Goal: Information Seeking & Learning: Understand process/instructions

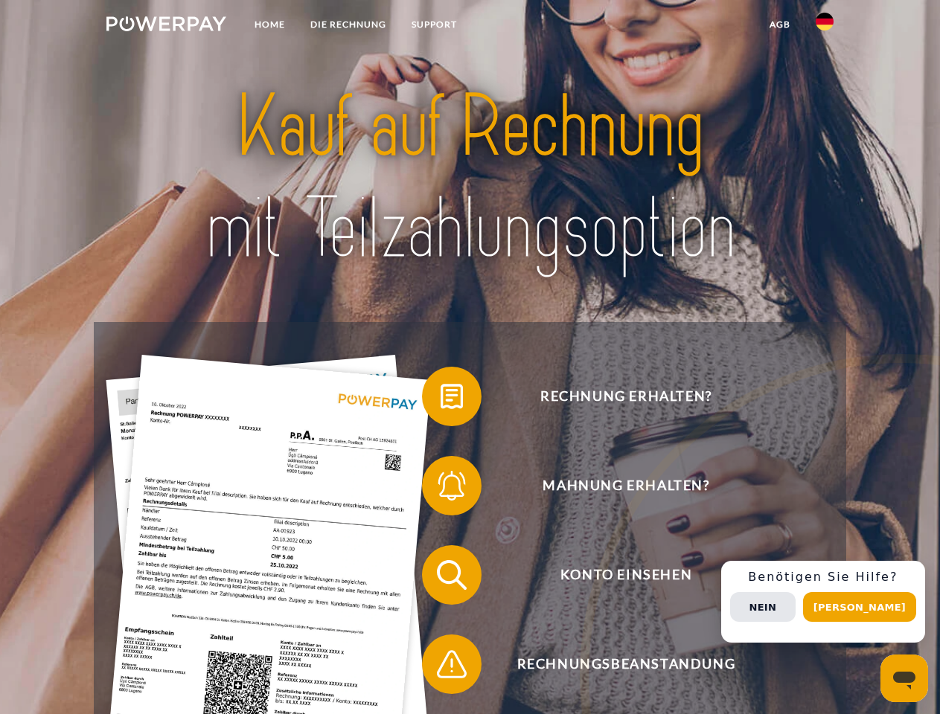
click at [166, 26] on img at bounding box center [166, 23] width 120 height 15
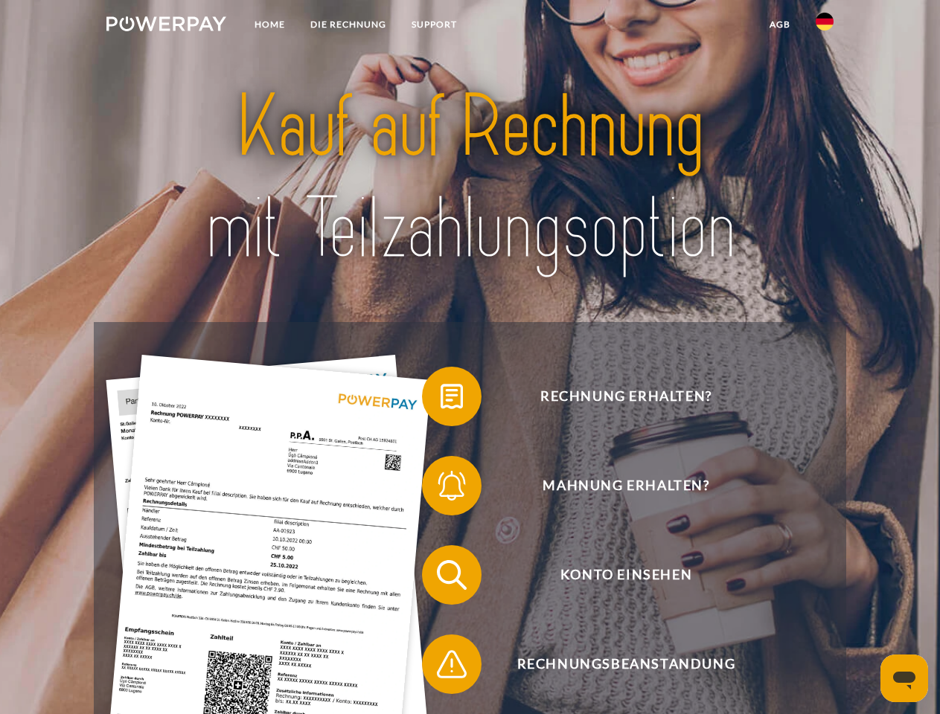
click at [824, 26] on img at bounding box center [825, 22] width 18 height 18
click at [779, 25] on link "agb" at bounding box center [780, 24] width 46 height 27
click at [441, 400] on span at bounding box center [429, 396] width 74 height 74
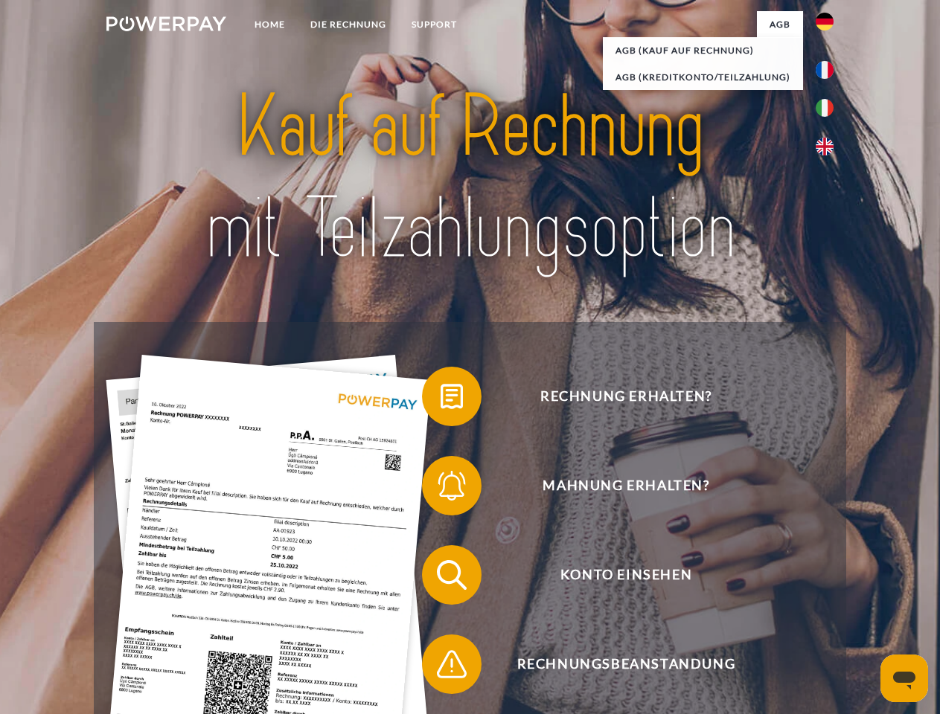
click at [441, 489] on span at bounding box center [429, 486] width 74 height 74
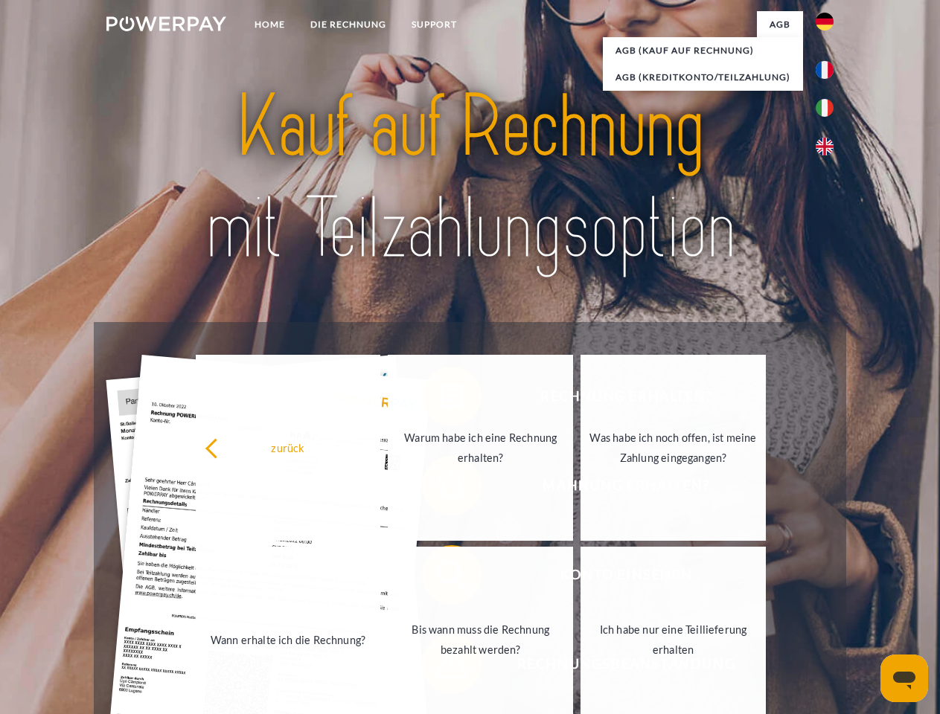
click at [441, 578] on link "Bis wann muss die Rechnung bezahlt werden?" at bounding box center [480, 640] width 185 height 186
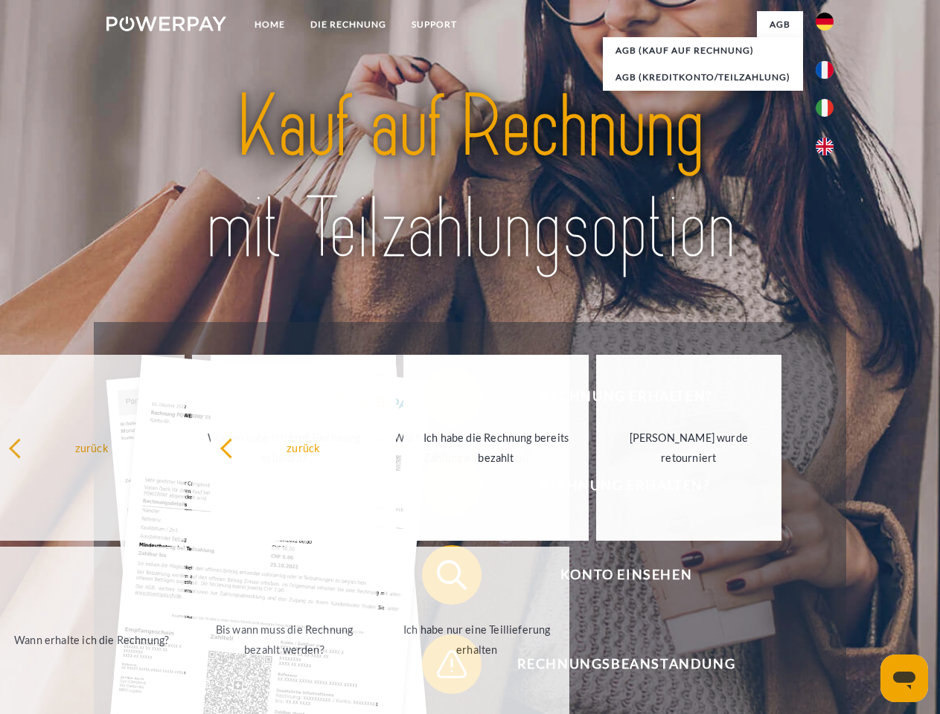
click at [441, 667] on span at bounding box center [429, 664] width 74 height 74
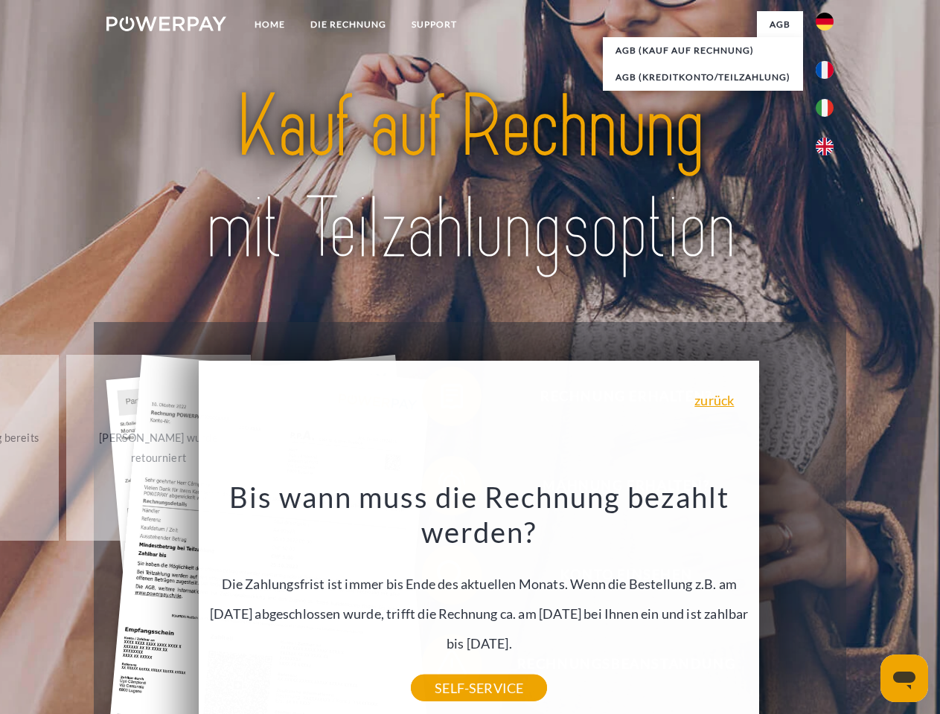
click at [828, 602] on div "Rechnung erhalten? Mahnung erhalten? Konto einsehen" at bounding box center [470, 619] width 752 height 595
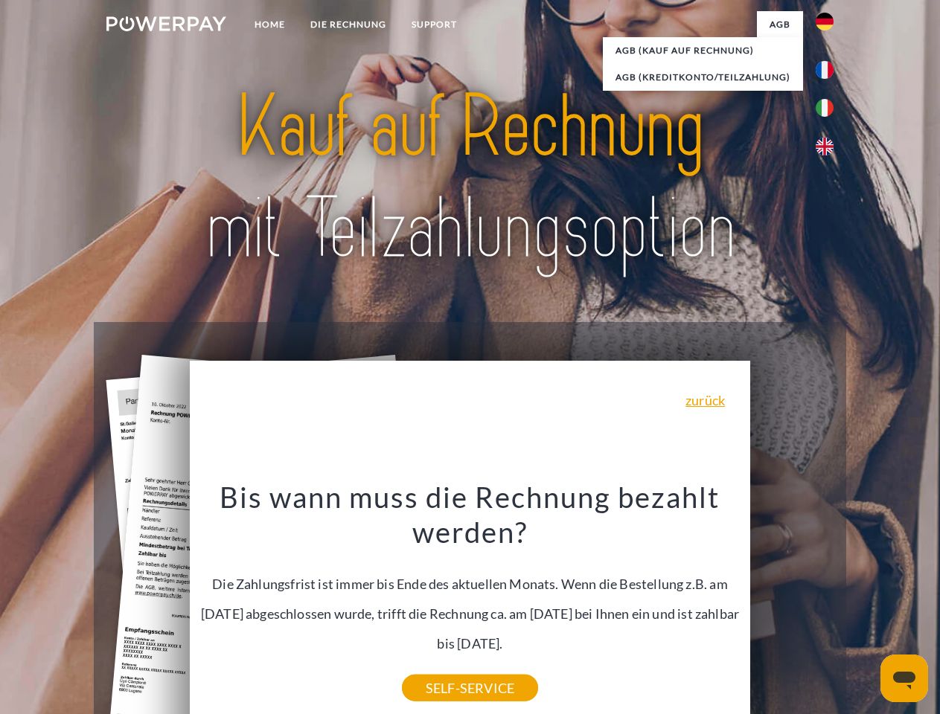
click at [792, 605] on span "Konto einsehen" at bounding box center [625, 575] width 365 height 60
click at [865, 607] on header "Home DIE RECHNUNG SUPPORT" at bounding box center [470, 514] width 940 height 1028
